Goal: Task Accomplishment & Management: Manage account settings

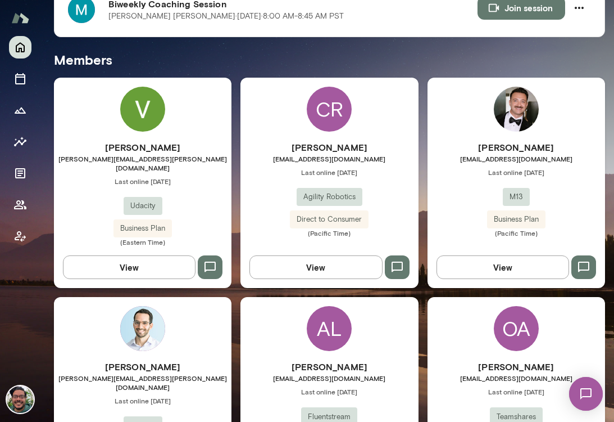
scroll to position [271, 0]
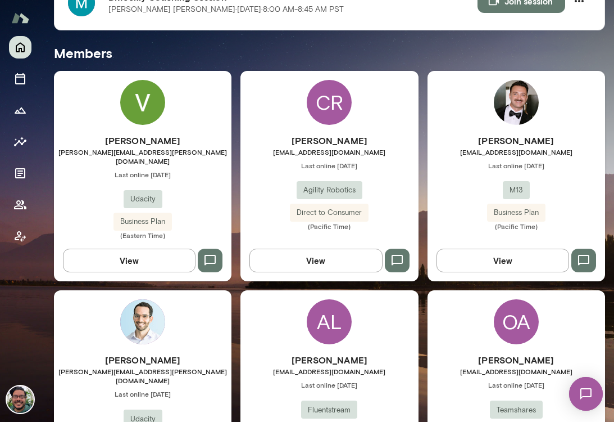
click at [129, 248] on button "View" at bounding box center [129, 260] width 133 height 24
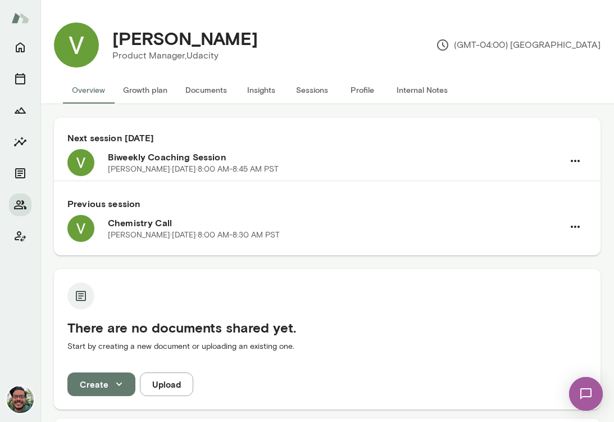
click at [303, 92] on button "Sessions" at bounding box center [312, 89] width 51 height 27
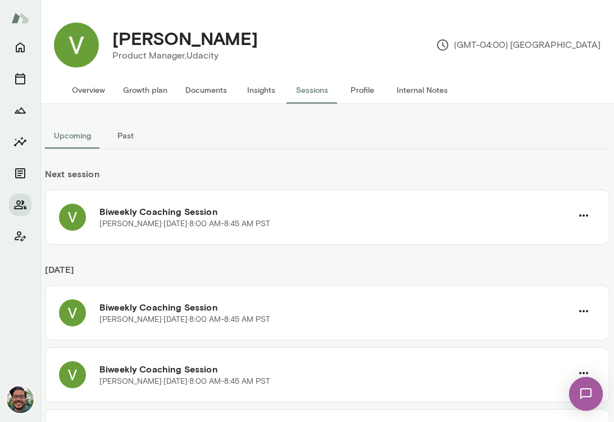
scroll to position [74, 0]
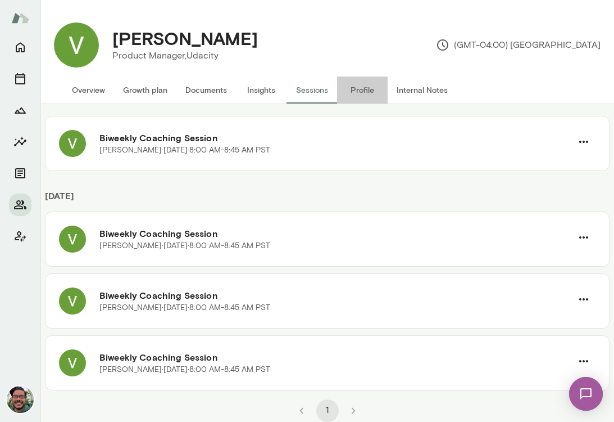
click at [353, 97] on button "Profile" at bounding box center [362, 89] width 51 height 27
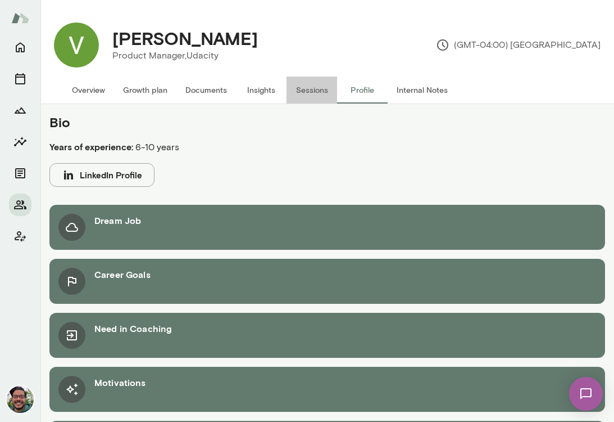
click at [318, 93] on button "Sessions" at bounding box center [312, 89] width 51 height 27
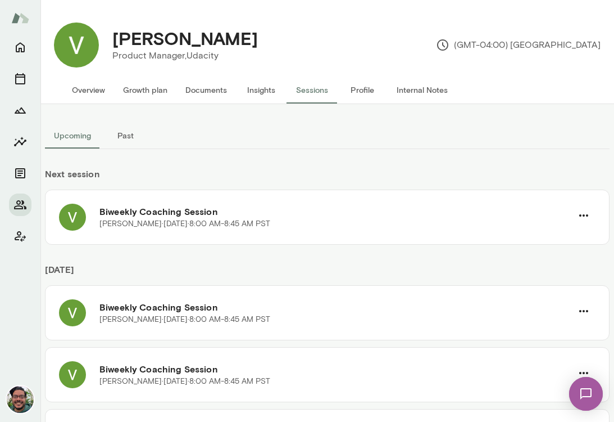
click at [432, 111] on div "Upcoming Past Next session Biweekly Coaching Session Varnit Grewal · Thu, Sep 1…" at bounding box center [327, 263] width 574 height 318
click at [425, 92] on button "Internal Notes" at bounding box center [422, 89] width 69 height 27
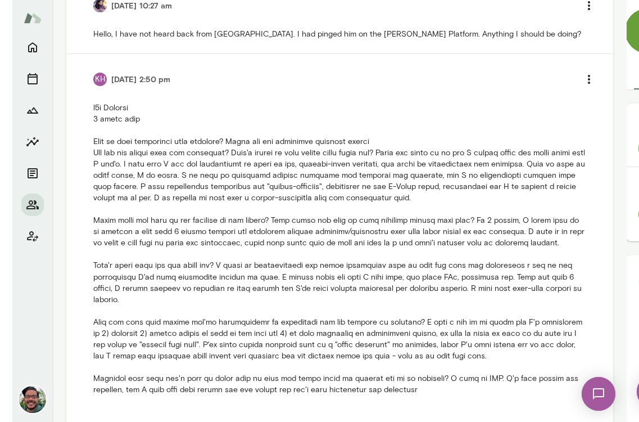
scroll to position [323, 0]
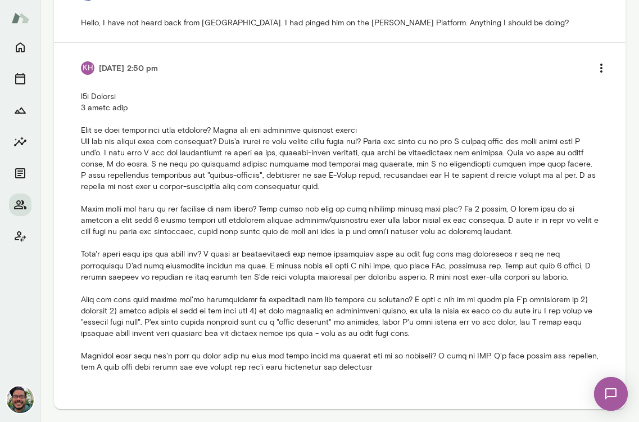
click at [318, 155] on p at bounding box center [340, 231] width 518 height 281
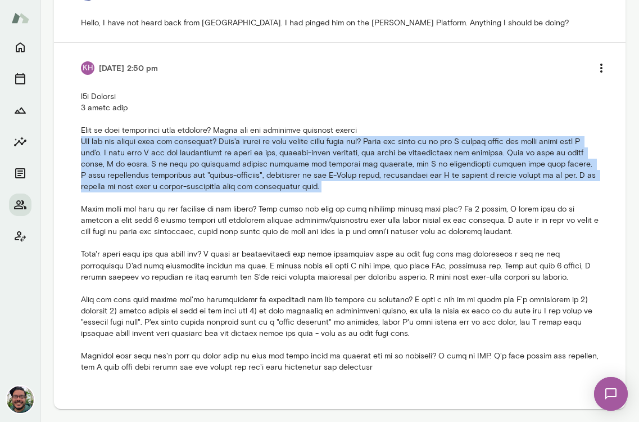
click at [318, 155] on p at bounding box center [340, 231] width 518 height 281
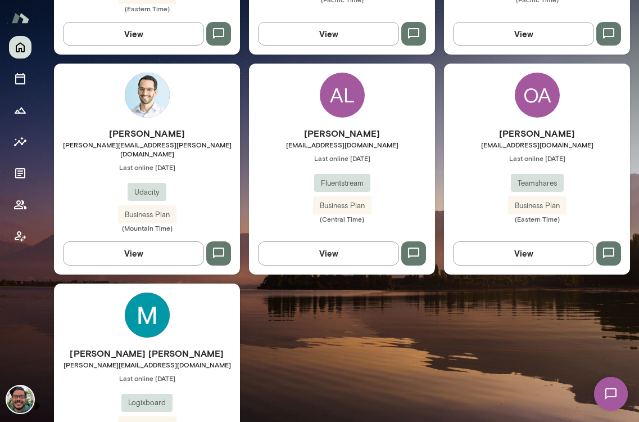
scroll to position [556, 0]
